Goal: Task Accomplishment & Management: Use online tool/utility

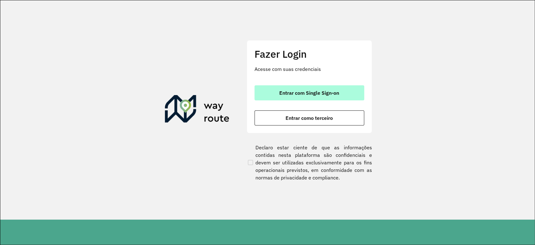
click at [312, 91] on span "Entrar com Single Sign-on" at bounding box center [309, 92] width 60 height 5
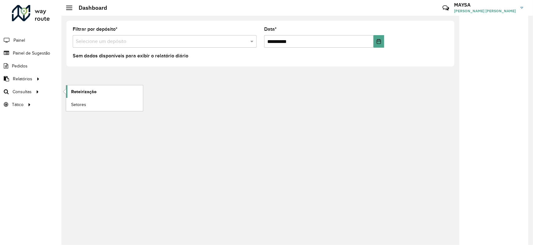
click at [84, 91] on span "Roteirização" at bounding box center [83, 91] width 25 height 7
click at [123, 43] on input "text" at bounding box center [158, 42] width 165 height 8
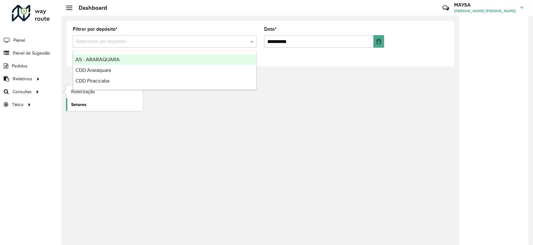
click at [86, 105] on link "Setores" at bounding box center [104, 104] width 77 height 13
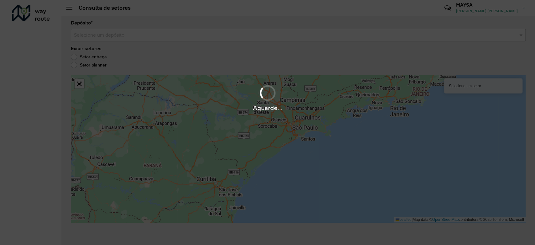
click at [153, 37] on div "Aguarde..." at bounding box center [267, 122] width 535 height 245
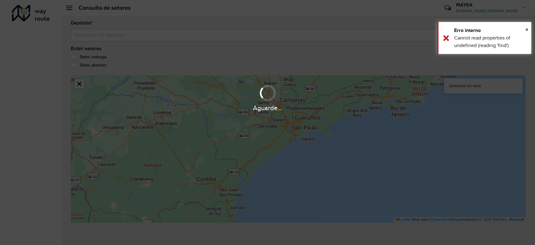
click at [196, 35] on div "Aguarde..." at bounding box center [267, 122] width 535 height 245
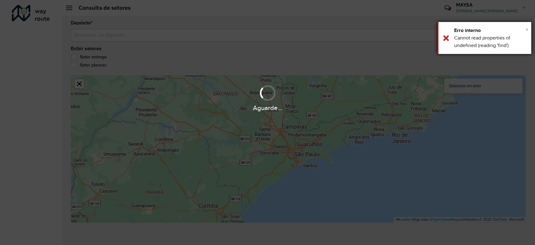
click at [526, 29] on span "×" at bounding box center [526, 29] width 3 height 7
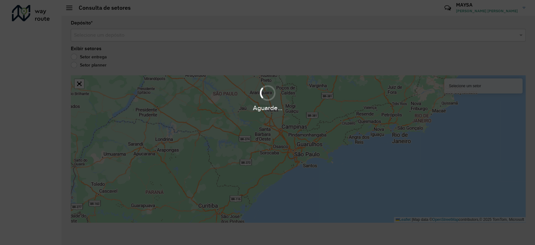
click at [289, 38] on div "Aguarde..." at bounding box center [267, 122] width 535 height 245
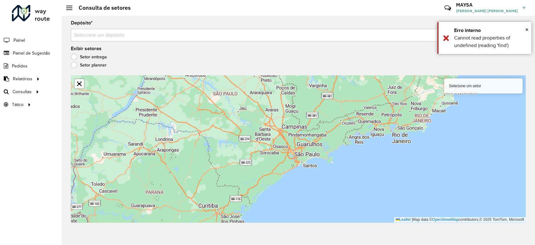
click at [220, 35] on input "text" at bounding box center [292, 36] width 436 height 8
click at [90, 64] on div "Exibir setores Setor entrega Setor planner" at bounding box center [298, 58] width 455 height 24
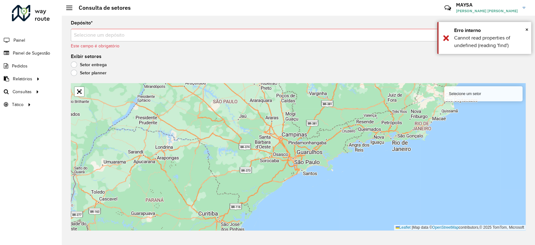
click at [157, 36] on input "text" at bounding box center [292, 36] width 436 height 8
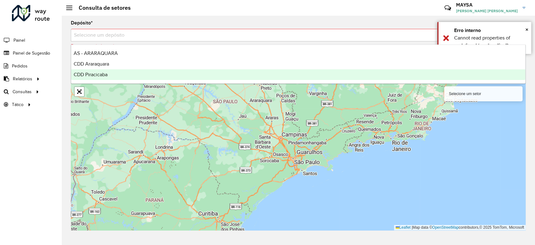
click at [118, 73] on div "CDD Piracicaba" at bounding box center [298, 74] width 454 height 11
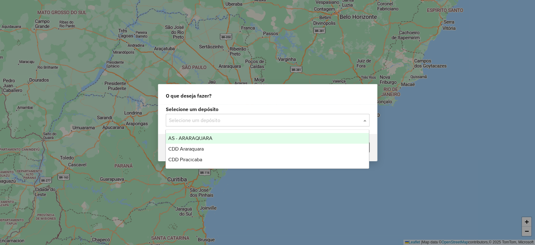
click at [298, 119] on input "text" at bounding box center [261, 121] width 185 height 8
